Goal: Task Accomplishment & Management: Manage account settings

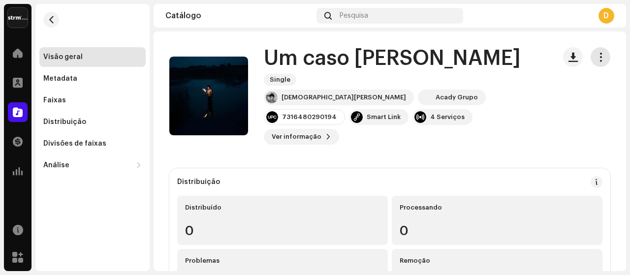
click at [596, 58] on span "button" at bounding box center [600, 57] width 9 height 8
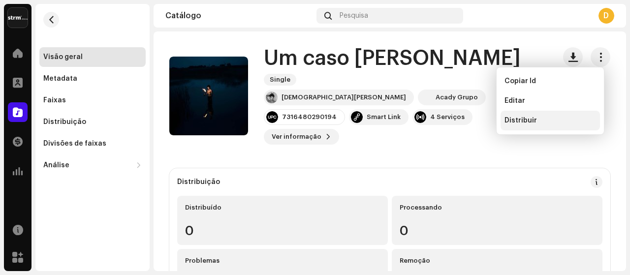
click at [527, 124] on span "Distribuir" at bounding box center [520, 121] width 32 height 8
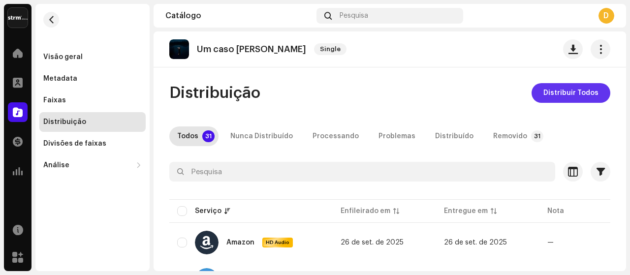
click at [551, 95] on span "Distribuir Todos" at bounding box center [570, 93] width 55 height 20
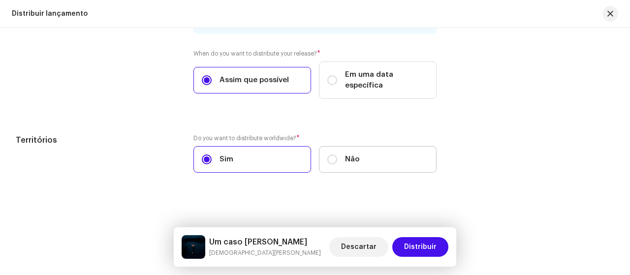
scroll to position [1415, 0]
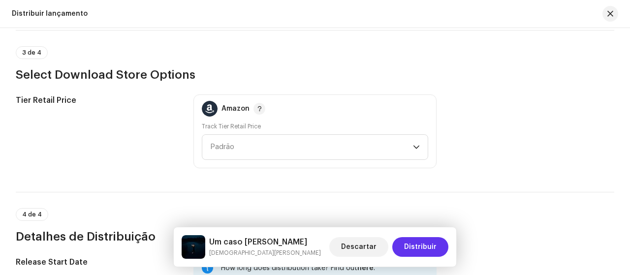
click at [425, 250] on span "Distribuir" at bounding box center [420, 247] width 32 height 20
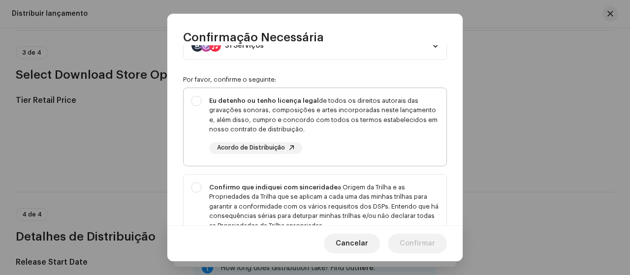
scroll to position [49, 0]
click at [197, 99] on div "Eu detenho ou tenho licença legal de todos os direitos autorais das gravações s…" at bounding box center [315, 124] width 263 height 74
checkbox input "true"
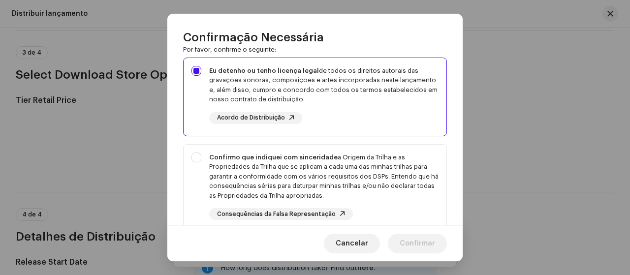
scroll to position [98, 0]
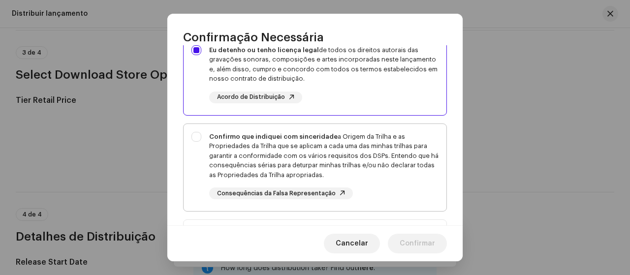
click at [193, 135] on div "Confirmo que indiquei com sinceridade a Origem da Trilha e as Propriedades da T…" at bounding box center [315, 166] width 263 height 84
checkbox input "true"
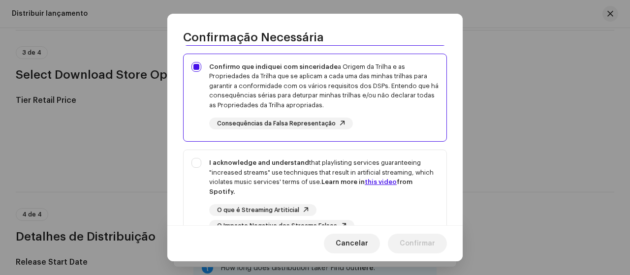
scroll to position [197, 0]
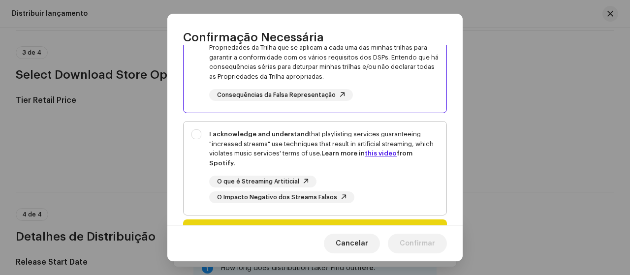
click at [202, 135] on div "I acknowledge and understand that playlisting services guaranteeing "increased …" at bounding box center [315, 167] width 263 height 90
checkbox input "true"
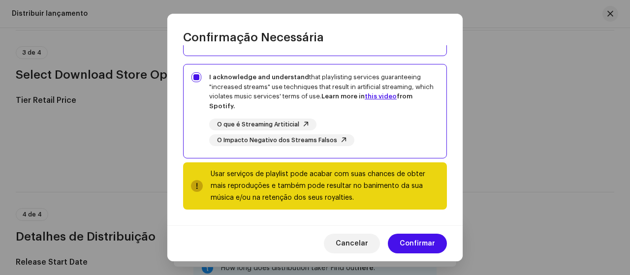
scroll to position [254, 0]
click at [411, 241] on span "Confirmar" at bounding box center [417, 244] width 35 height 20
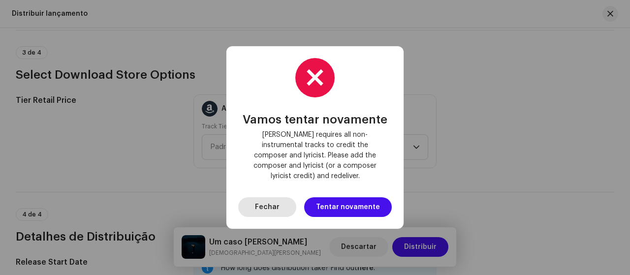
click at [280, 207] on span "Fechar" at bounding box center [267, 207] width 25 height 20
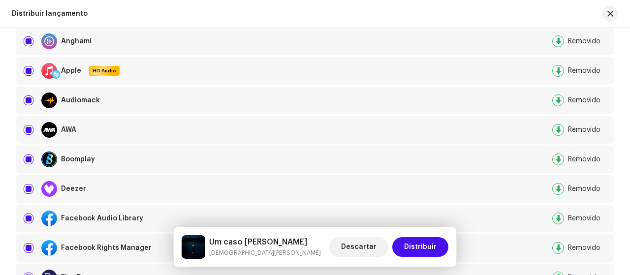
scroll to position [0, 0]
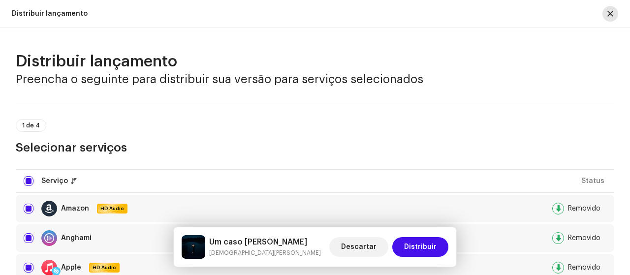
click at [601, 17] on div at bounding box center [606, 14] width 24 height 16
click at [610, 11] on span "button" at bounding box center [610, 14] width 6 height 8
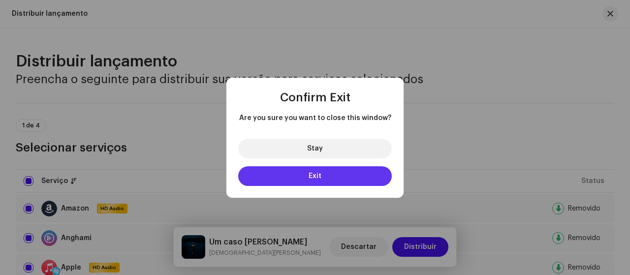
click at [324, 182] on button "Exit" at bounding box center [315, 176] width 154 height 20
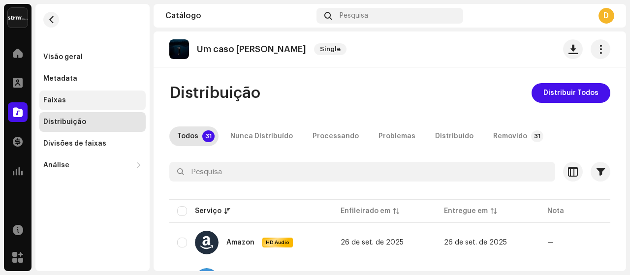
click at [57, 100] on div "Faixas" at bounding box center [54, 100] width 23 height 8
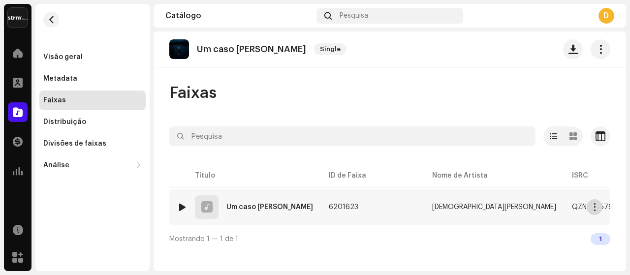
click at [591, 209] on span "button" at bounding box center [594, 207] width 7 height 8
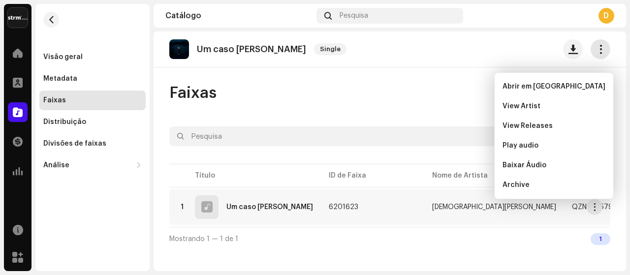
click at [596, 48] on span "button" at bounding box center [600, 49] width 9 height 8
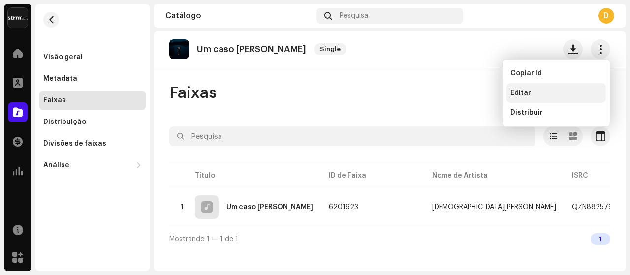
click at [524, 93] on span "Editar" at bounding box center [520, 93] width 21 height 8
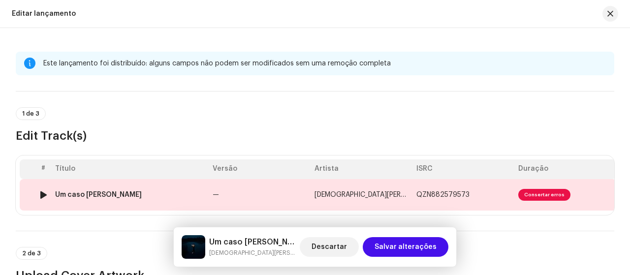
click at [541, 192] on span "Consertar erros" at bounding box center [544, 195] width 52 height 12
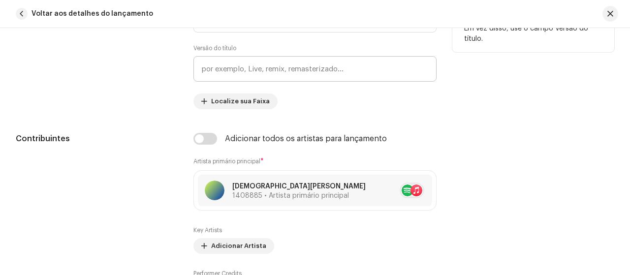
scroll to position [640, 0]
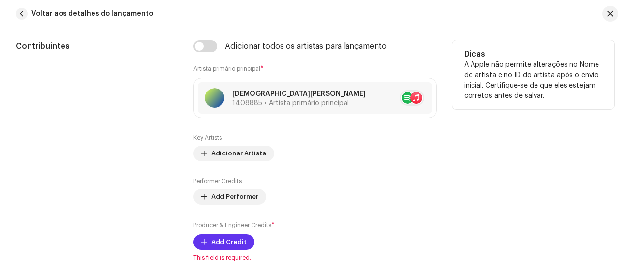
click at [234, 244] on span "Add Credit" at bounding box center [228, 242] width 35 height 20
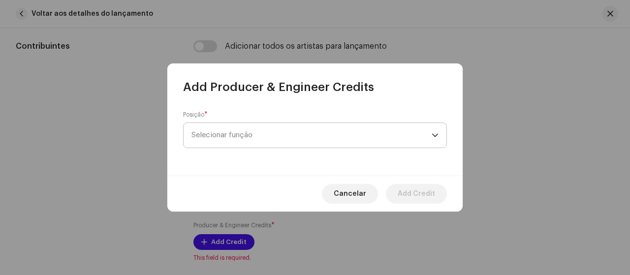
click at [229, 136] on span "Selecionar função" at bounding box center [311, 135] width 240 height 25
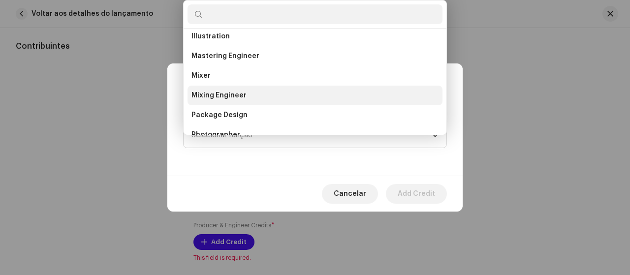
scroll to position [311, 0]
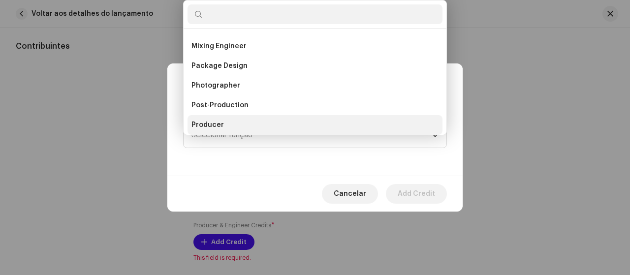
click at [215, 123] on span "Producer" at bounding box center [207, 125] width 32 height 10
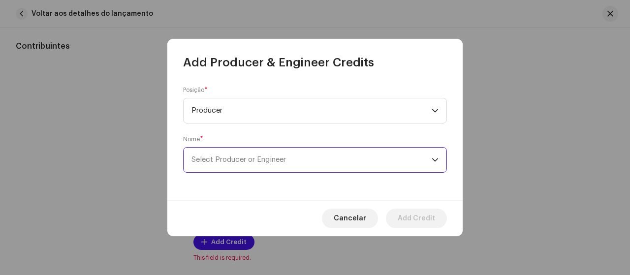
click at [236, 156] on span "Select Producer or Engineer" at bounding box center [238, 159] width 94 height 7
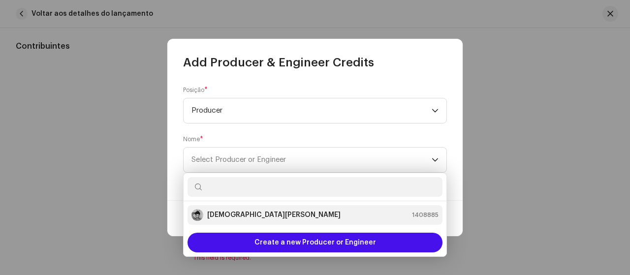
click at [242, 216] on strong "[DEMOGRAPHIC_DATA][PERSON_NAME]" at bounding box center [273, 215] width 133 height 10
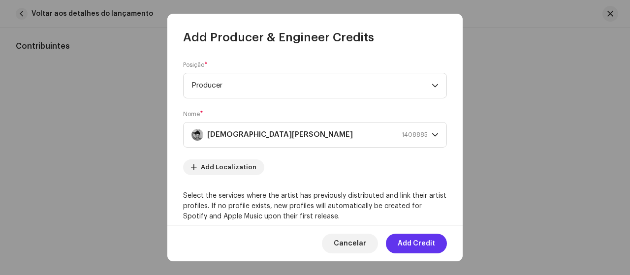
click at [411, 240] on span "Add Credit" at bounding box center [416, 244] width 37 height 20
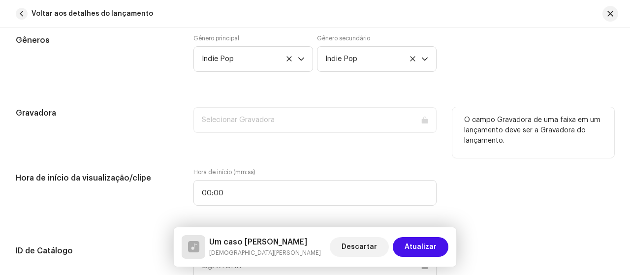
scroll to position [935, 0]
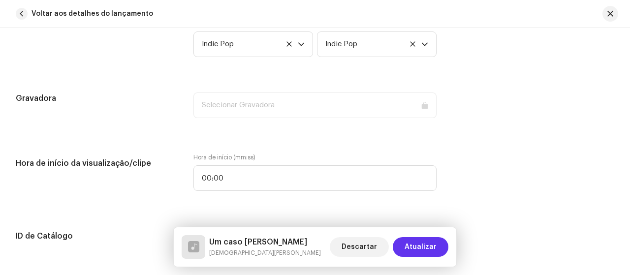
click at [409, 252] on span "Atualizar" at bounding box center [421, 247] width 32 height 20
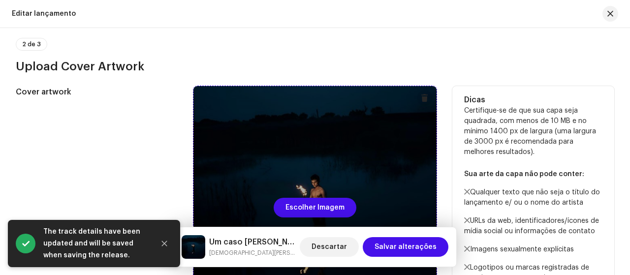
scroll to position [197, 0]
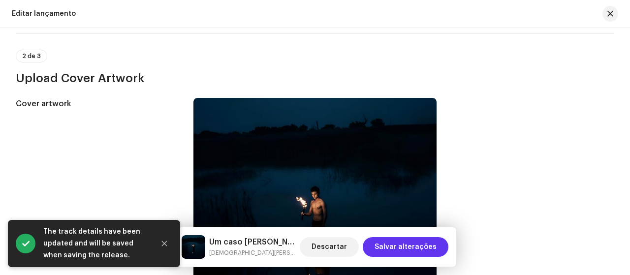
click at [395, 249] on span "Salvar alterações" at bounding box center [406, 247] width 62 height 20
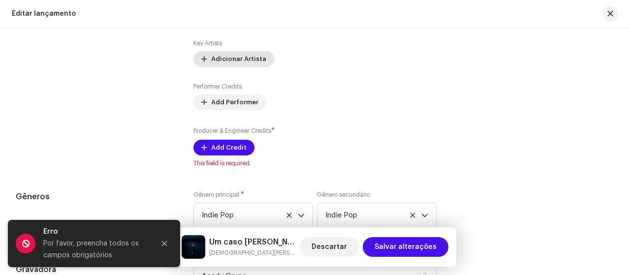
scroll to position [1033, 0]
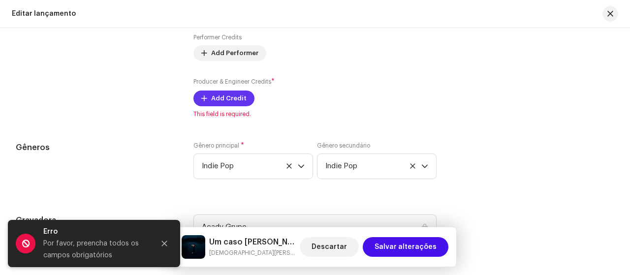
click at [217, 94] on span "Add Credit" at bounding box center [228, 99] width 35 height 20
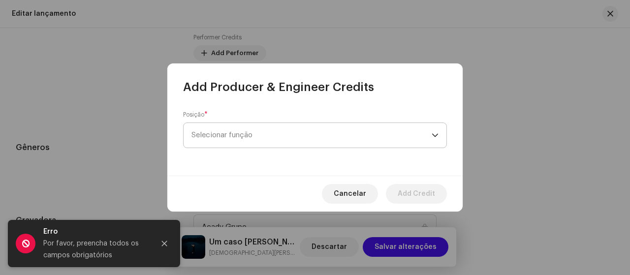
click at [249, 135] on span "Selecionar função" at bounding box center [311, 135] width 240 height 25
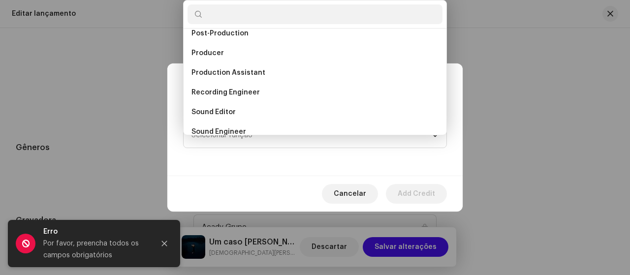
scroll to position [384, 0]
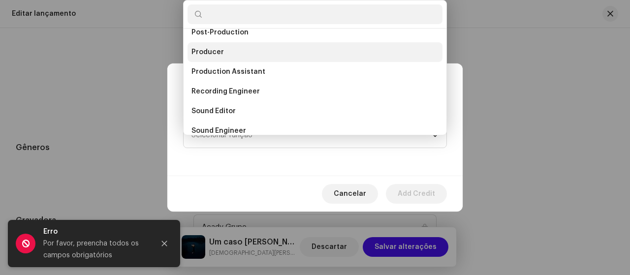
click at [199, 49] on span "Producer" at bounding box center [207, 52] width 32 height 10
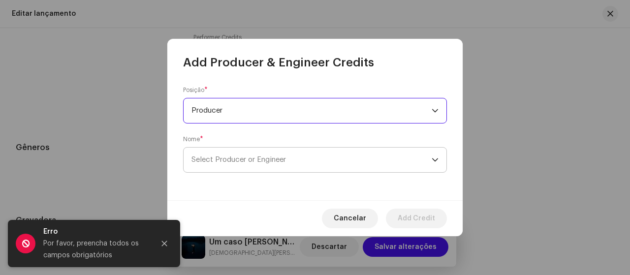
click at [274, 159] on span "Select Producer or Engineer" at bounding box center [238, 159] width 94 height 7
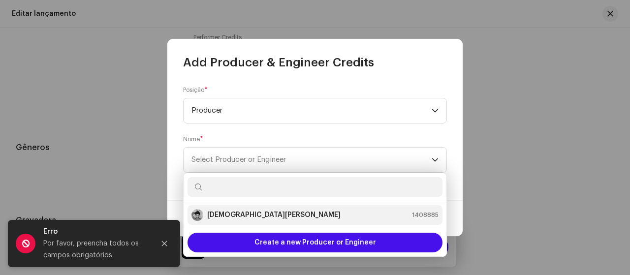
click at [270, 214] on div "[DEMOGRAPHIC_DATA][PERSON_NAME] 1408885" at bounding box center [314, 215] width 247 height 12
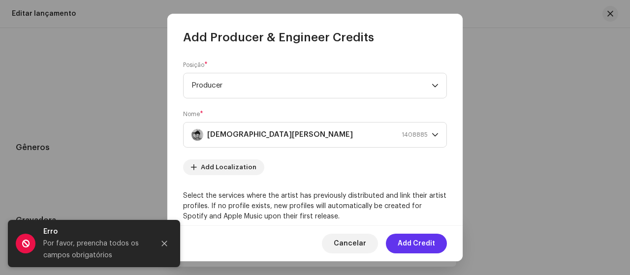
click at [406, 241] on span "Add Credit" at bounding box center [416, 244] width 37 height 20
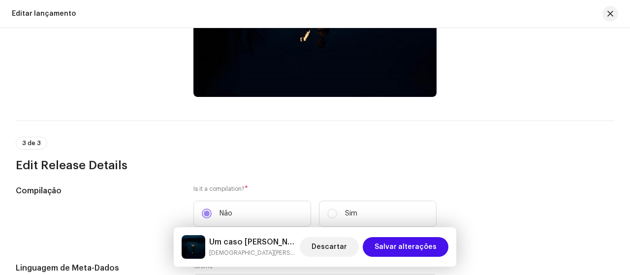
scroll to position [244, 0]
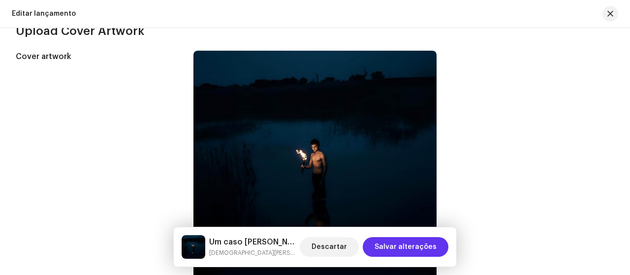
click at [417, 250] on span "Salvar alterações" at bounding box center [406, 247] width 62 height 20
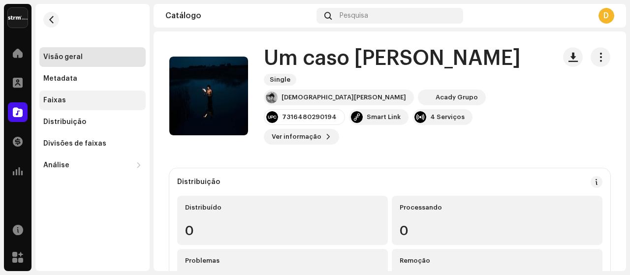
click at [49, 101] on div "Faixas" at bounding box center [54, 100] width 23 height 8
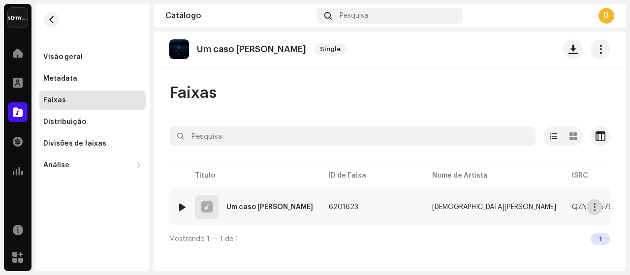
click at [595, 204] on span "button" at bounding box center [594, 207] width 7 height 8
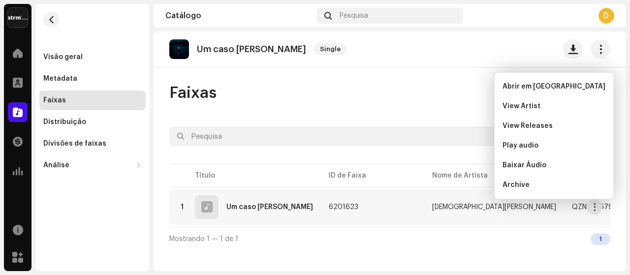
click at [423, 87] on div "Faixas" at bounding box center [389, 93] width 441 height 20
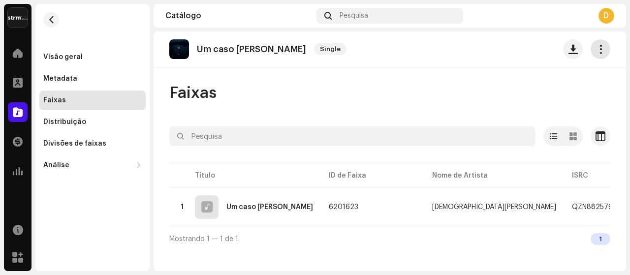
click at [598, 44] on button "button" at bounding box center [601, 49] width 20 height 20
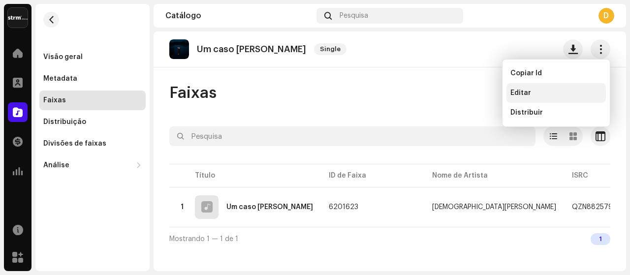
click at [533, 90] on div "Editar" at bounding box center [556, 93] width 92 height 8
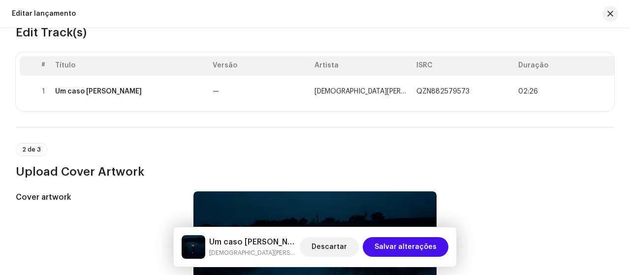
scroll to position [98, 0]
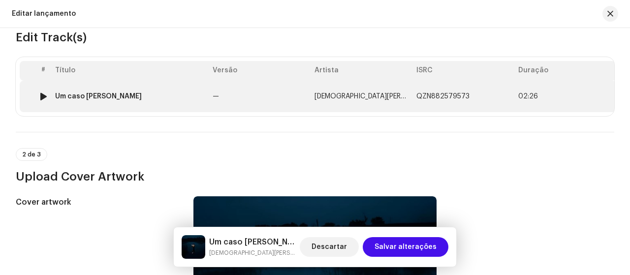
click at [577, 93] on span "02:26" at bounding box center [565, 97] width 94 height 8
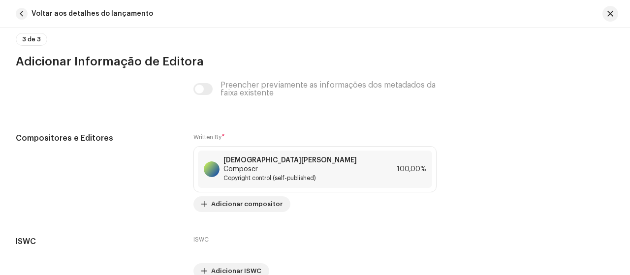
scroll to position [2055, 0]
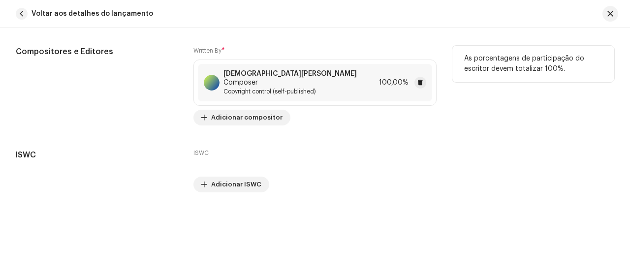
click at [358, 82] on div "[DEMOGRAPHIC_DATA][PERSON_NAME] Composer Copyright control (self-published) 100…" at bounding box center [315, 82] width 234 height 37
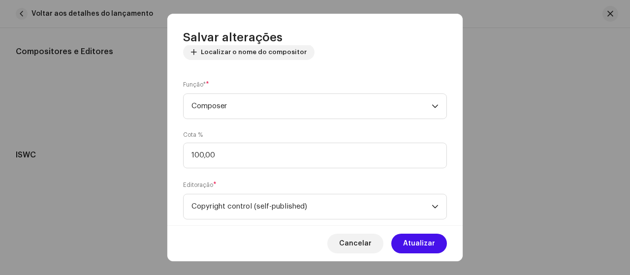
scroll to position [144, 0]
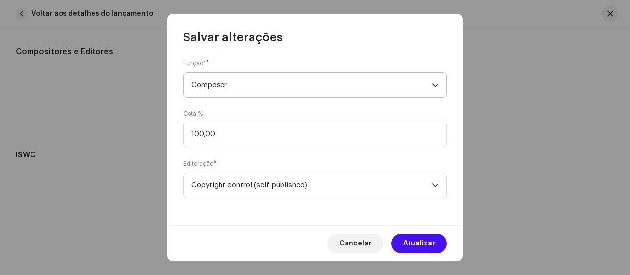
click at [432, 85] on icon "dropdown trigger" at bounding box center [435, 85] width 7 height 7
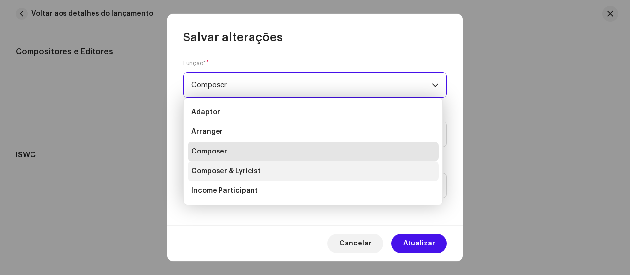
click at [308, 175] on li "Composer & Lyricist" at bounding box center [312, 171] width 251 height 20
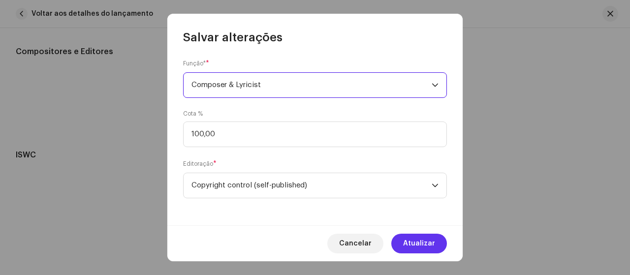
click at [407, 244] on span "Atualizar" at bounding box center [419, 244] width 32 height 20
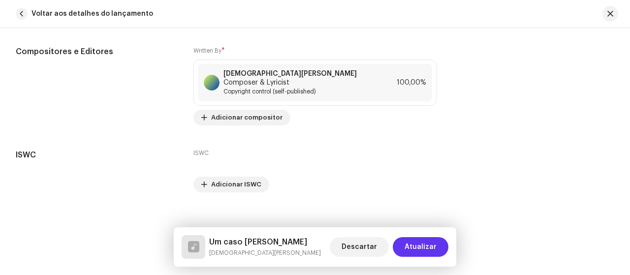
click at [413, 246] on span "Atualizar" at bounding box center [421, 247] width 32 height 20
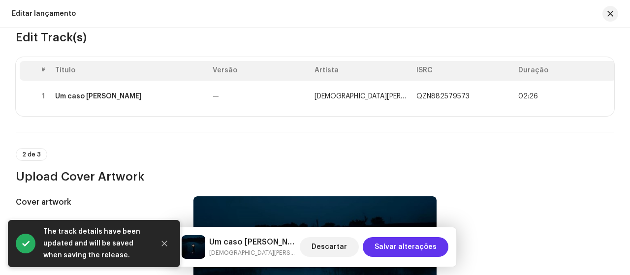
click at [413, 250] on span "Salvar alterações" at bounding box center [406, 247] width 62 height 20
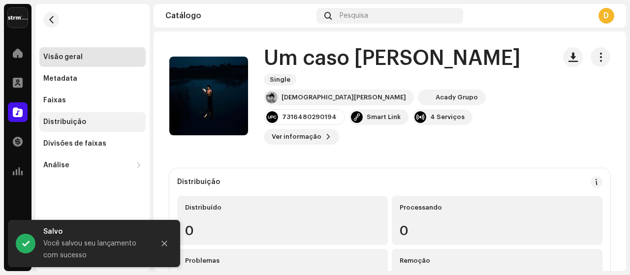
click at [71, 123] on div "Distribuição" at bounding box center [64, 122] width 43 height 8
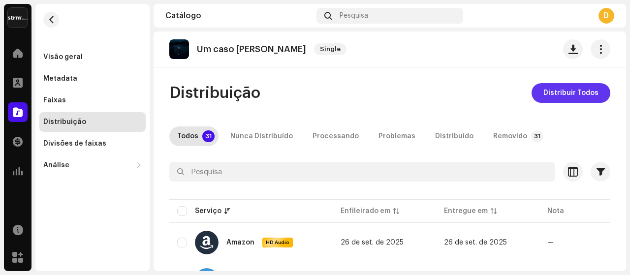
click at [586, 93] on span "Distribuir Todos" at bounding box center [570, 93] width 55 height 20
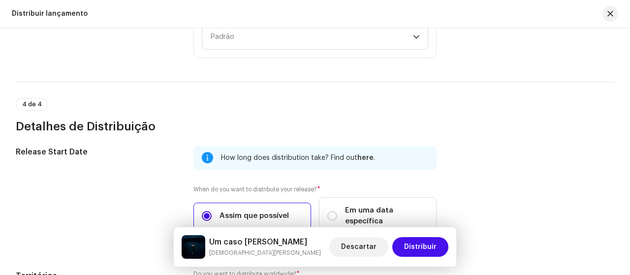
scroll to position [1661, 0]
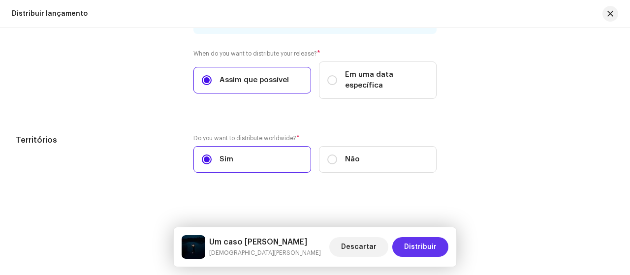
click at [410, 249] on span "Distribuir" at bounding box center [420, 247] width 32 height 20
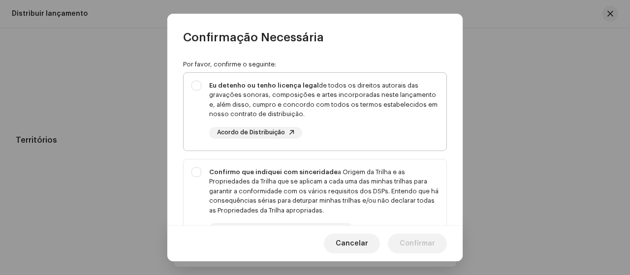
scroll to position [49, 0]
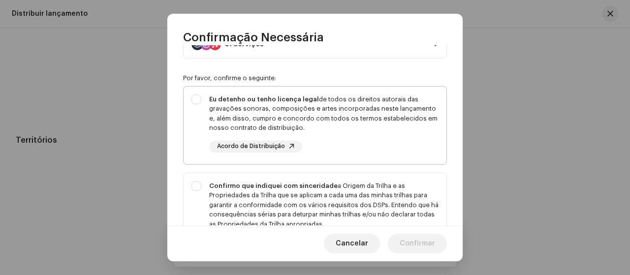
click at [206, 102] on div "Eu detenho ou tenho licença legal de todos os direitos autorais das gravações s…" at bounding box center [315, 124] width 263 height 74
checkbox input "true"
click at [189, 193] on div "Confirmo que indiquei com sinceridade a Origem da Trilha e as Propriedades da T…" at bounding box center [315, 215] width 263 height 84
checkbox input "true"
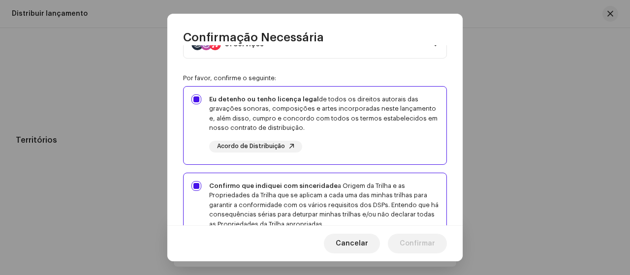
scroll to position [197, 0]
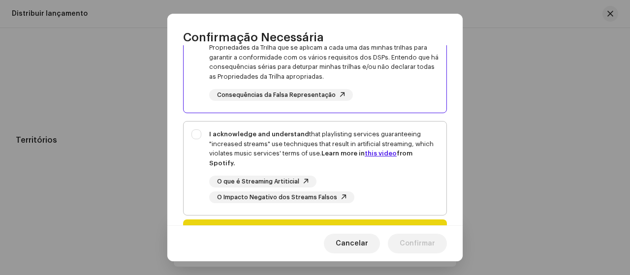
click at [195, 156] on div "I acknowledge and understand that playlisting services guaranteeing "increased …" at bounding box center [315, 167] width 263 height 90
checkbox input "true"
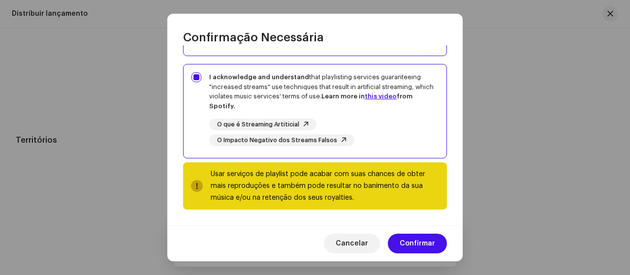
scroll to position [254, 0]
click at [424, 245] on span "Confirmar" at bounding box center [417, 244] width 35 height 20
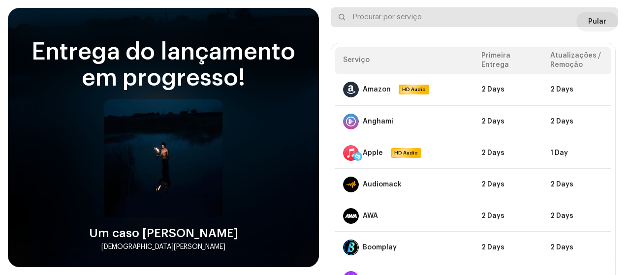
click at [591, 22] on input "text" at bounding box center [474, 17] width 287 height 20
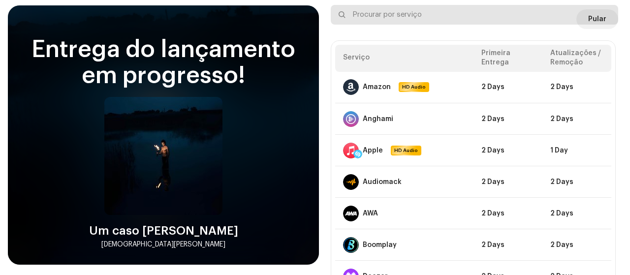
scroll to position [0, 0]
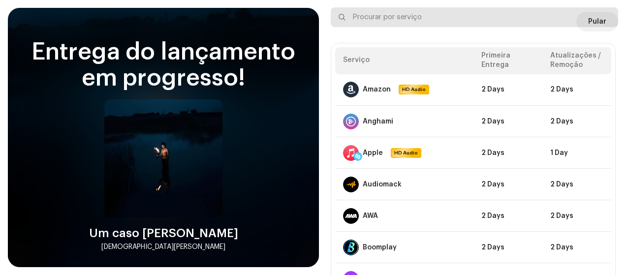
click at [593, 23] on input "text" at bounding box center [474, 17] width 287 height 20
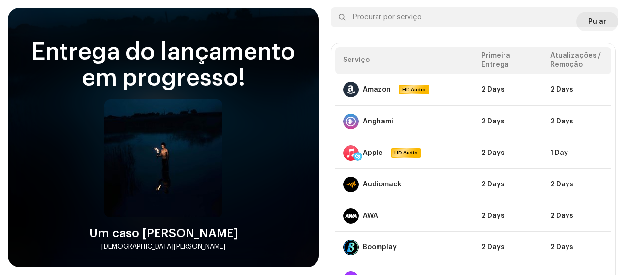
click at [600, 22] on div at bounding box center [606, 17] width 12 height 12
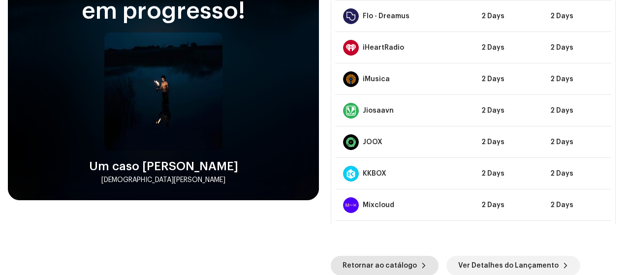
scroll to position [295, 0]
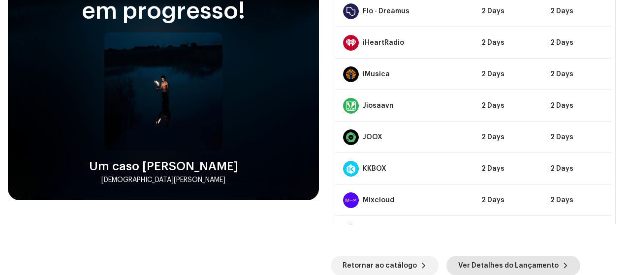
click at [474, 261] on span "Ver Detalhes do Lançamento" at bounding box center [508, 266] width 100 height 20
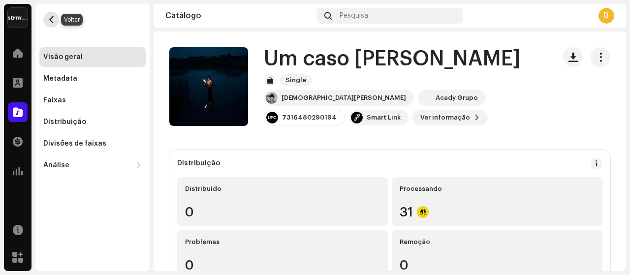
click at [49, 22] on span "button" at bounding box center [51, 20] width 7 height 8
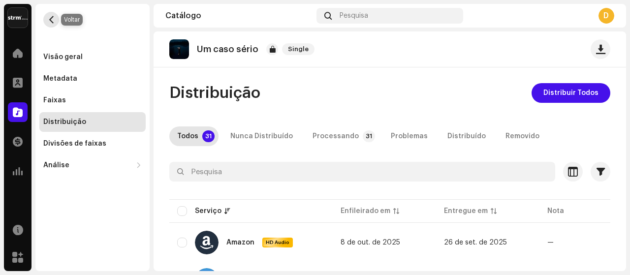
click at [52, 24] on button "button" at bounding box center [51, 20] width 16 height 16
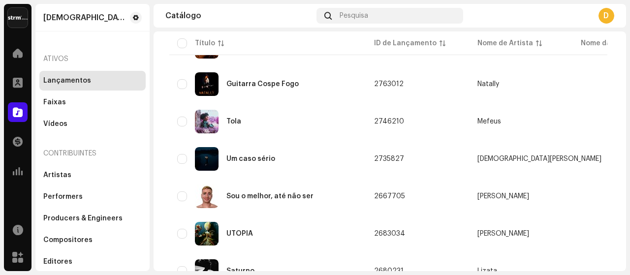
scroll to position [541, 0]
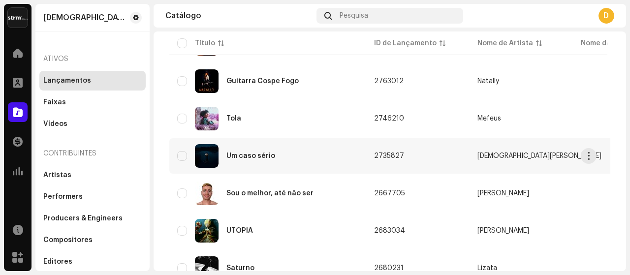
click at [248, 156] on div "Um caso [PERSON_NAME]" at bounding box center [250, 156] width 49 height 7
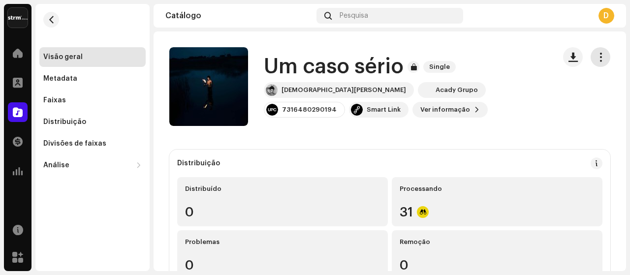
click at [596, 56] on span "button" at bounding box center [600, 57] width 9 height 8
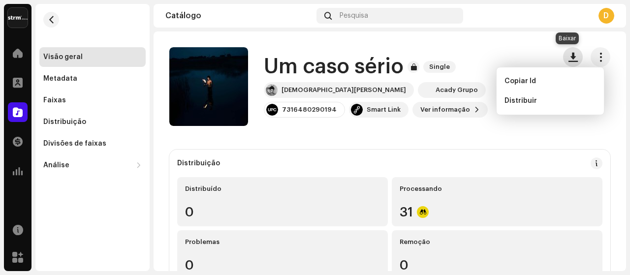
click at [568, 53] on span "button" at bounding box center [572, 57] width 9 height 8
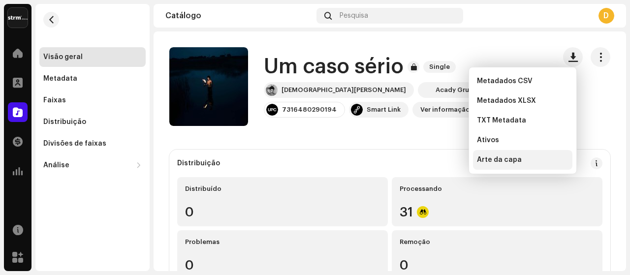
click at [508, 159] on span "Arte da capa" at bounding box center [499, 160] width 45 height 8
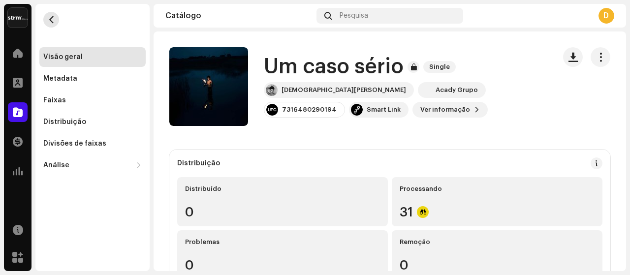
click at [48, 17] on span "button" at bounding box center [51, 20] width 7 height 8
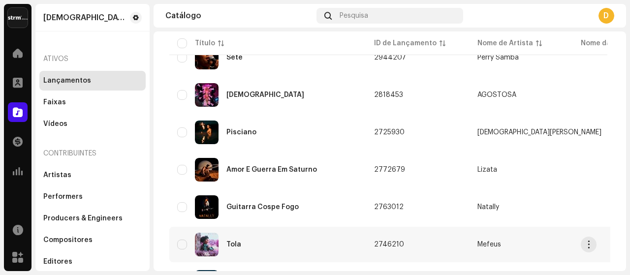
scroll to position [394, 0]
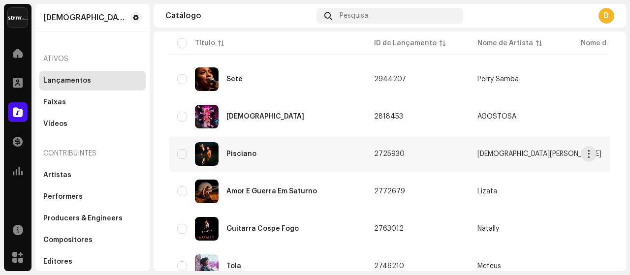
click at [271, 160] on div "Pisciano" at bounding box center [267, 154] width 181 height 24
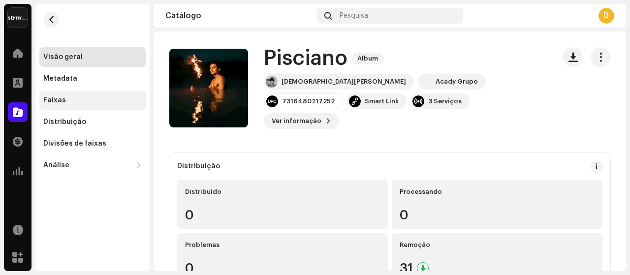
click at [67, 97] on div "Faixas" at bounding box center [92, 100] width 98 height 8
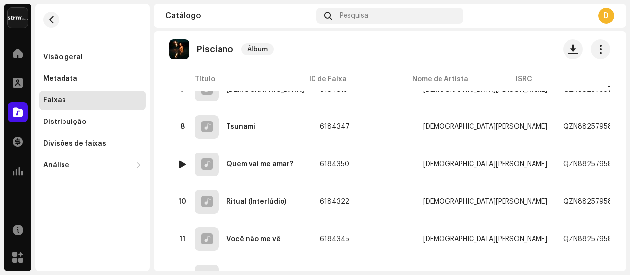
scroll to position [246, 0]
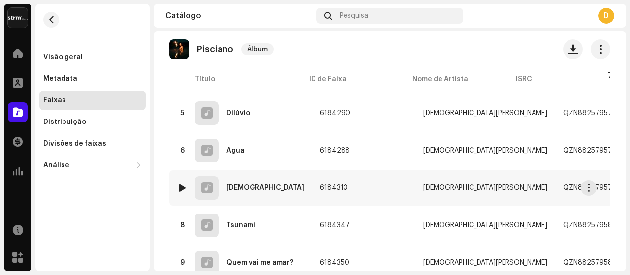
click at [182, 188] on div at bounding box center [182, 188] width 7 height 8
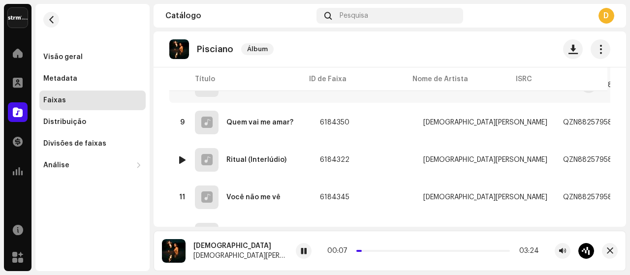
scroll to position [394, 0]
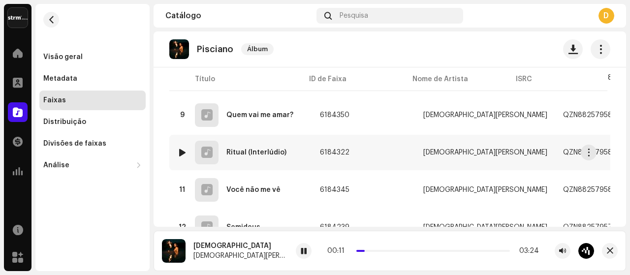
click at [179, 151] on div at bounding box center [182, 153] width 7 height 8
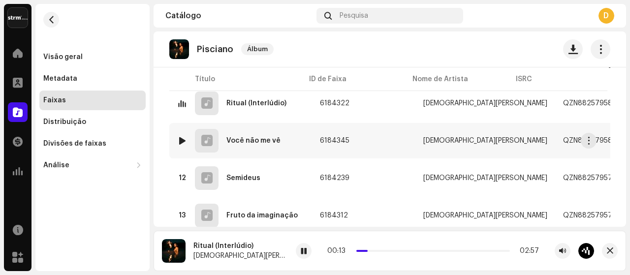
click at [184, 140] on div at bounding box center [182, 141] width 7 height 8
click at [181, 178] on div at bounding box center [182, 178] width 7 height 8
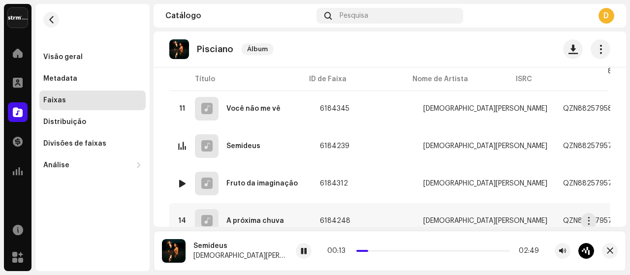
scroll to position [467, 0]
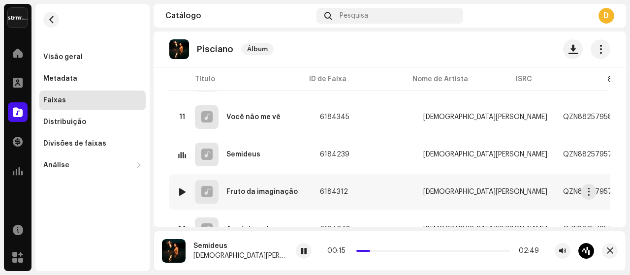
click at [181, 188] on div at bounding box center [182, 192] width 7 height 8
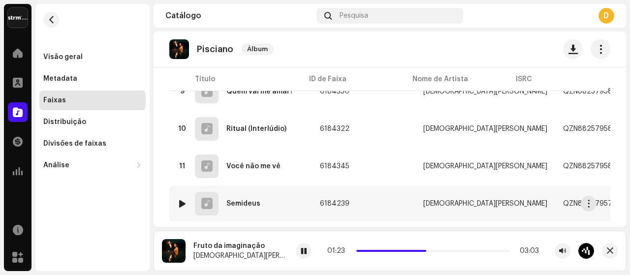
click at [185, 202] on div at bounding box center [182, 204] width 7 height 8
click at [590, 203] on span "button" at bounding box center [588, 204] width 7 height 8
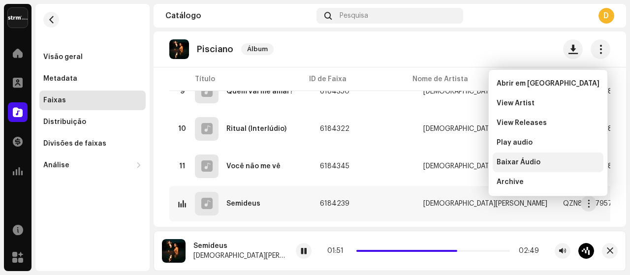
click at [535, 160] on span "Baixar Áudio" at bounding box center [519, 162] width 44 height 8
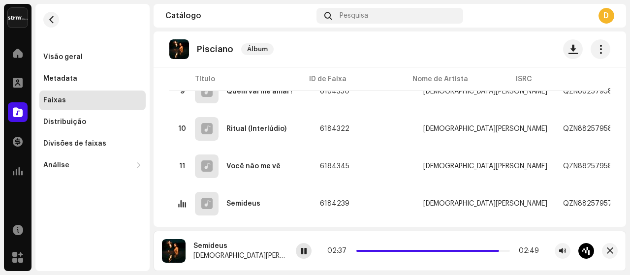
click at [301, 253] on span at bounding box center [304, 252] width 6 height 8
